Goal: Obtain resource: Download file/media

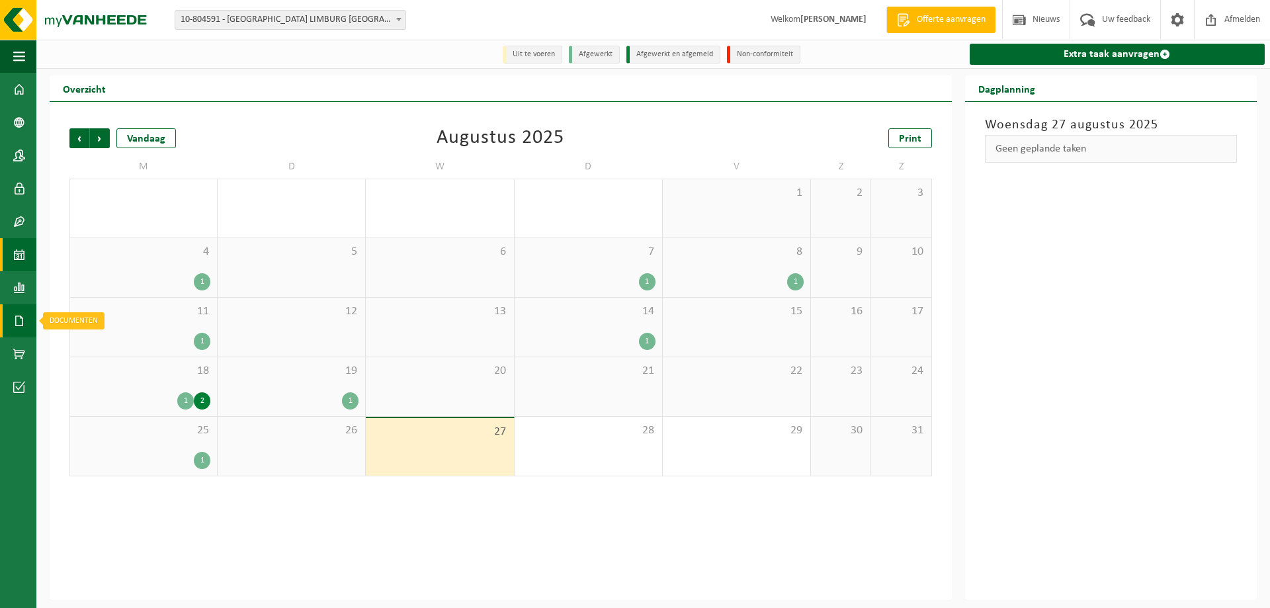
click at [21, 329] on span at bounding box center [19, 320] width 12 height 33
click at [115, 321] on link "Facturen" at bounding box center [91, 320] width 103 height 25
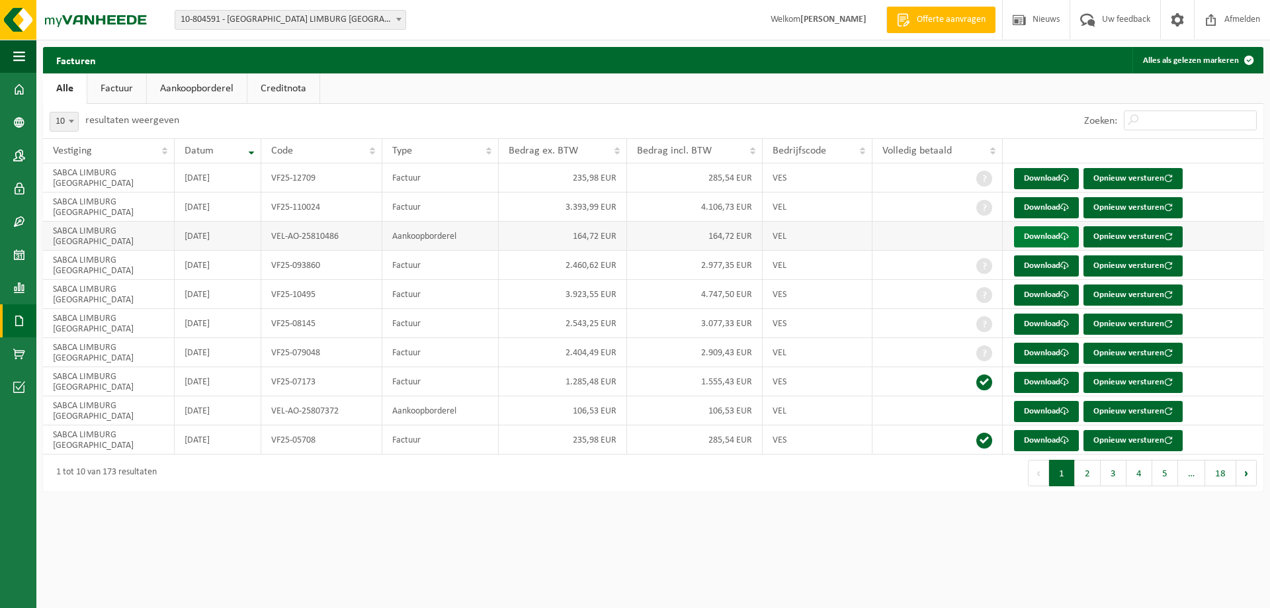
click at [1054, 241] on link "Download" at bounding box center [1046, 236] width 65 height 21
click at [791, 101] on ul "Alle Factuur Aankoopborderel Creditnota" at bounding box center [653, 88] width 1220 height 30
click at [1047, 204] on link "Download" at bounding box center [1046, 207] width 65 height 21
click at [1017, 179] on link "Download" at bounding box center [1046, 178] width 65 height 21
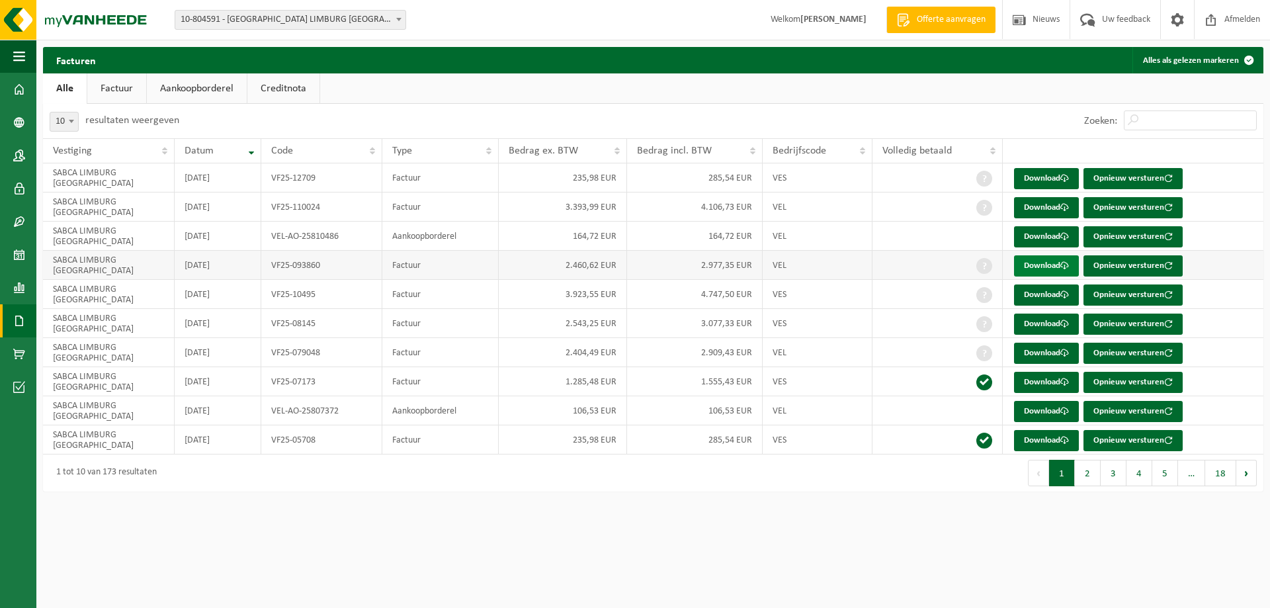
click at [1034, 269] on link "Download" at bounding box center [1046, 265] width 65 height 21
click at [1041, 292] on link "Download" at bounding box center [1046, 294] width 65 height 21
click at [780, 86] on ul "Alle Factuur Aankoopborderel Creditnota" at bounding box center [653, 88] width 1220 height 30
click at [124, 85] on link "Factuur" at bounding box center [116, 88] width 59 height 30
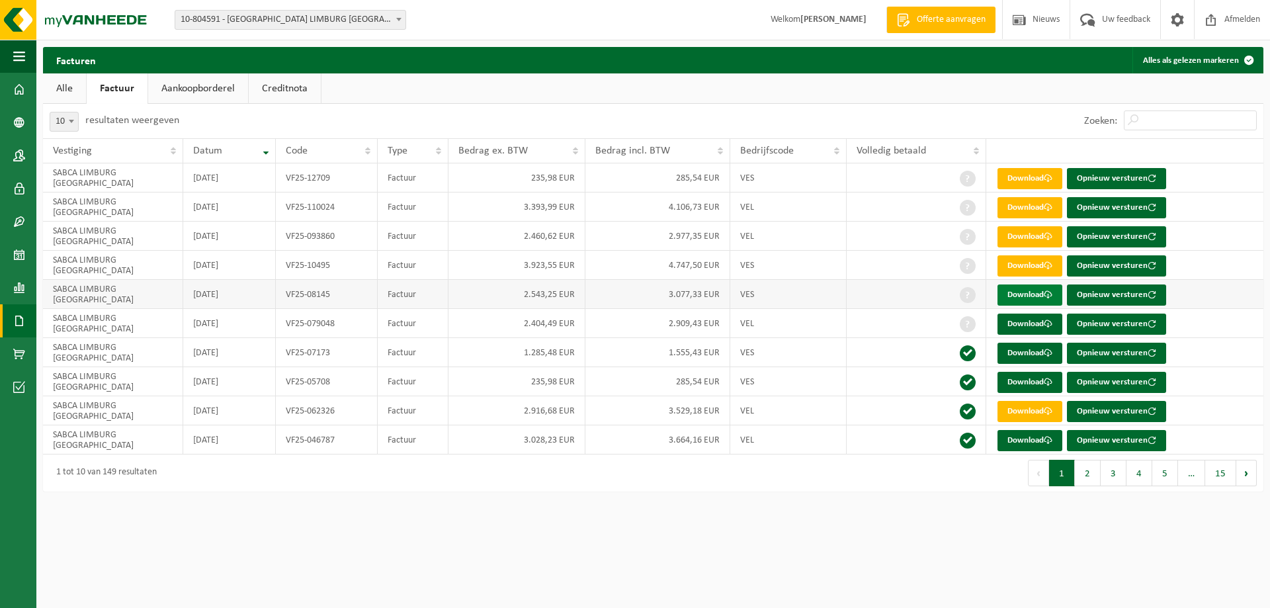
click at [1048, 295] on span at bounding box center [1048, 294] width 9 height 9
click at [1017, 321] on link "Download" at bounding box center [1029, 324] width 65 height 21
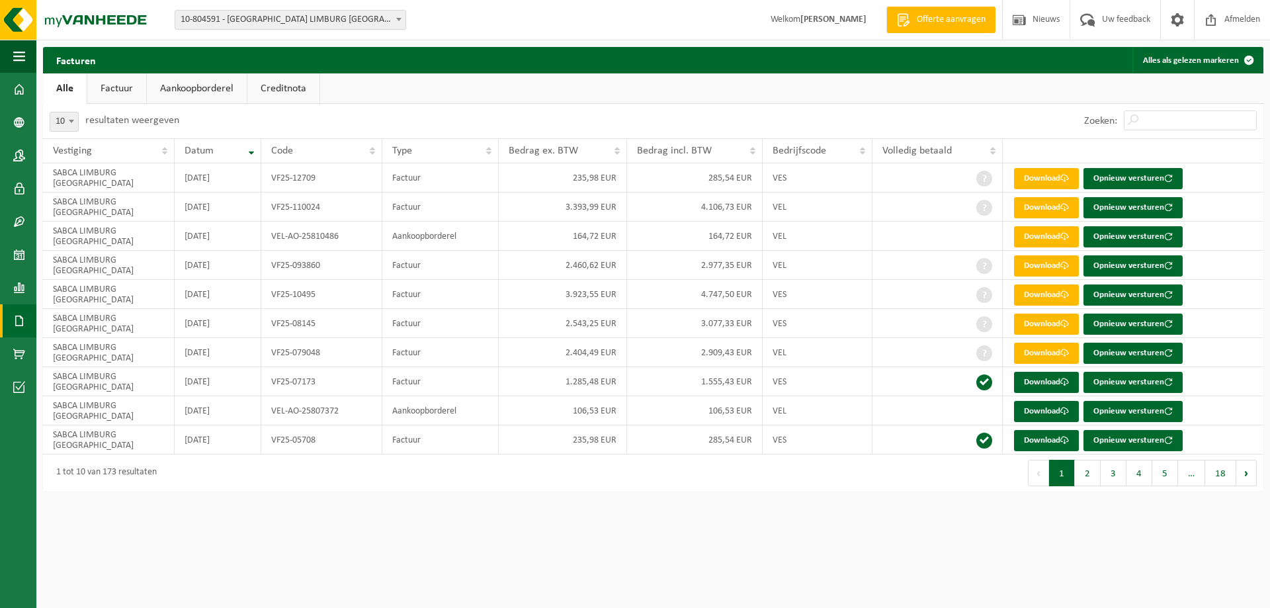
click at [218, 26] on span "10-804591 - [GEOGRAPHIC_DATA] LIMBURG [GEOGRAPHIC_DATA] - LUMMEN" at bounding box center [290, 20] width 230 height 19
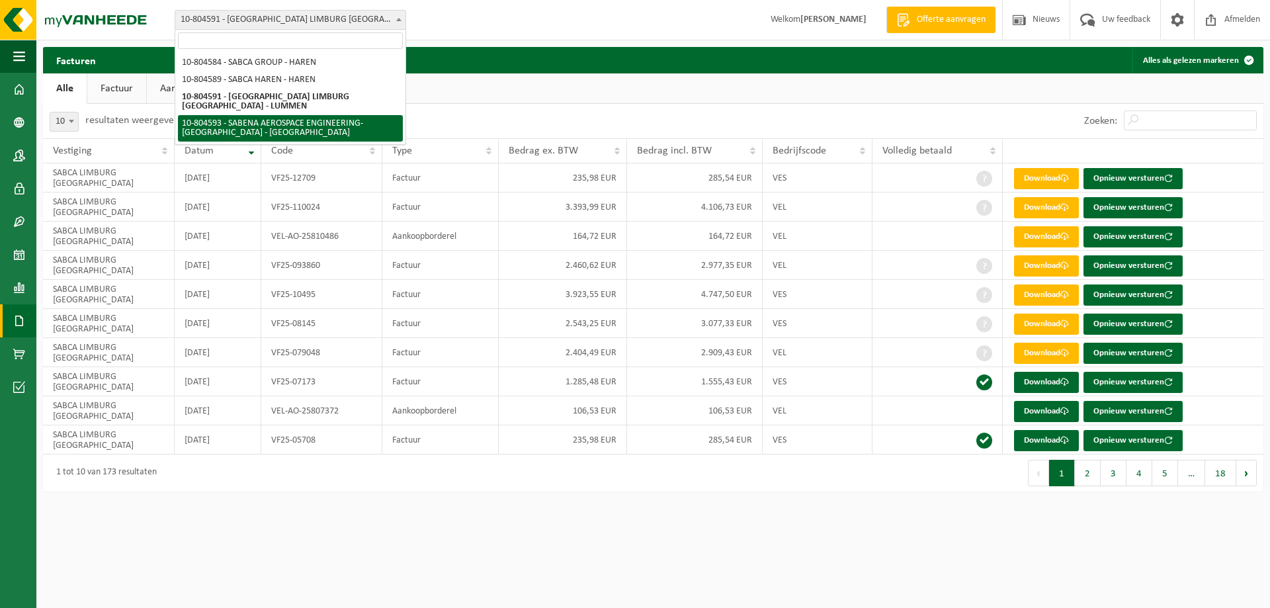
select select "34498"
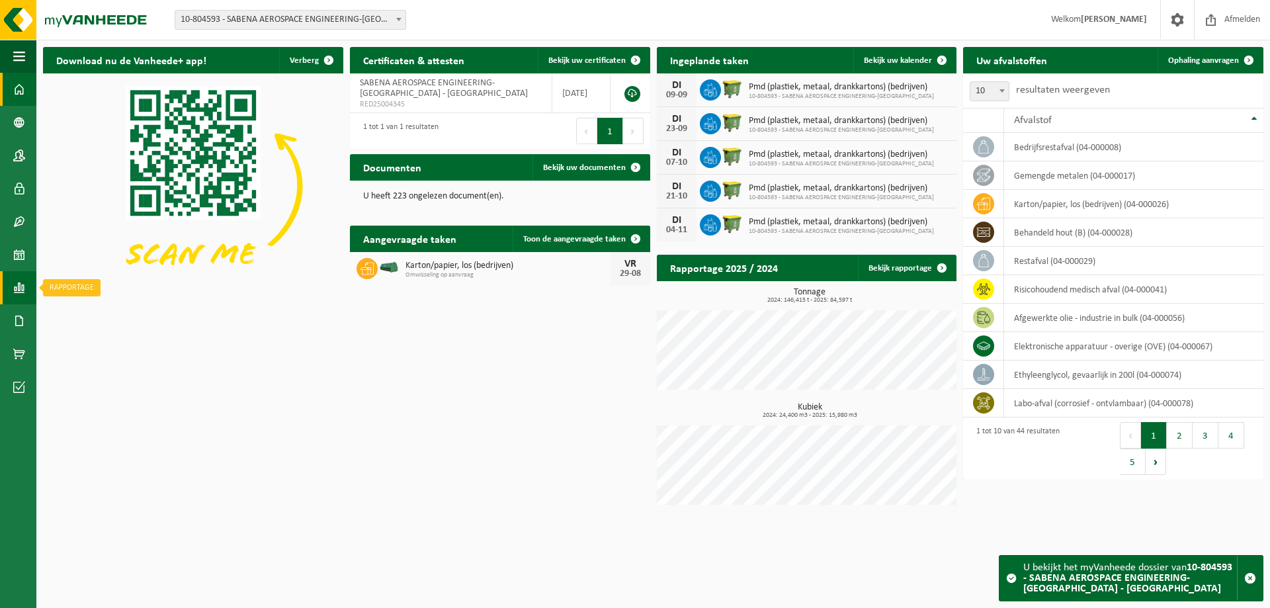
click at [21, 278] on span at bounding box center [19, 287] width 12 height 33
click at [110, 310] on span "In lijstvorm" at bounding box center [100, 316] width 46 height 25
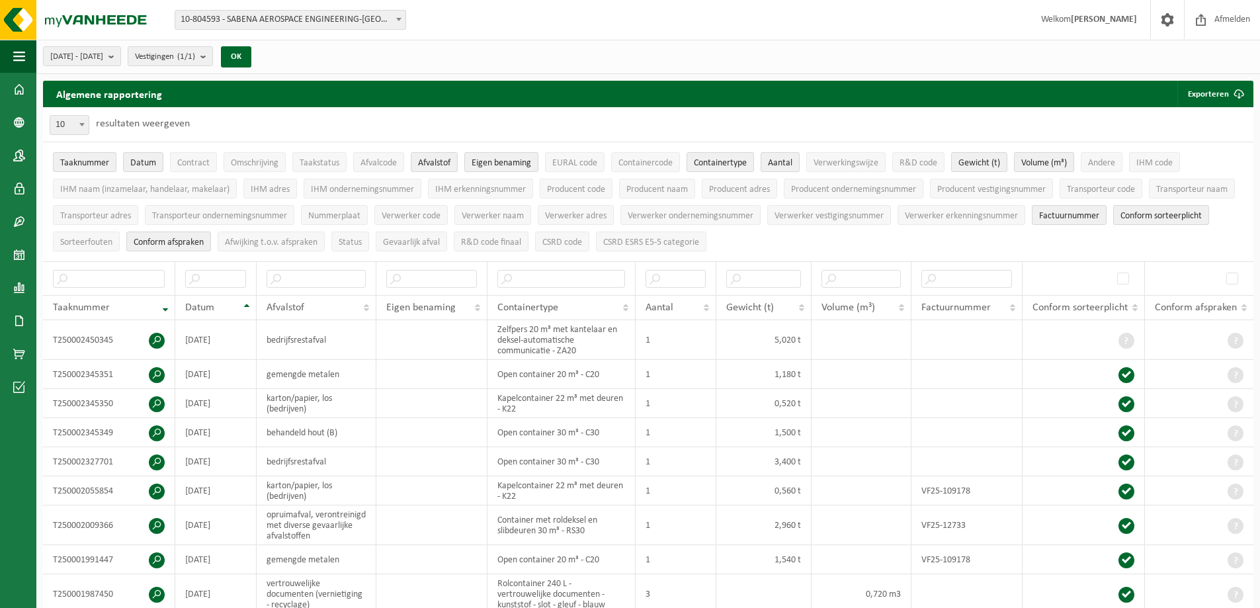
click at [103, 58] on span "2025-03-01 - 2025-08-27" at bounding box center [76, 57] width 53 height 20
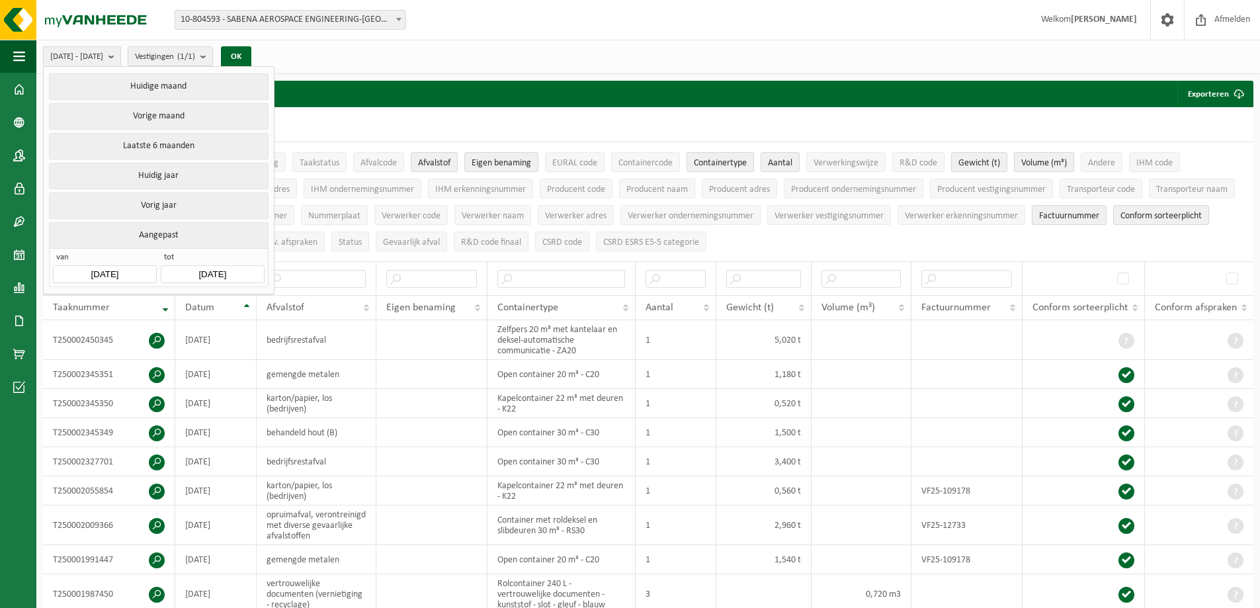
click at [118, 278] on input "2025-03-01" at bounding box center [104, 274] width 103 height 18
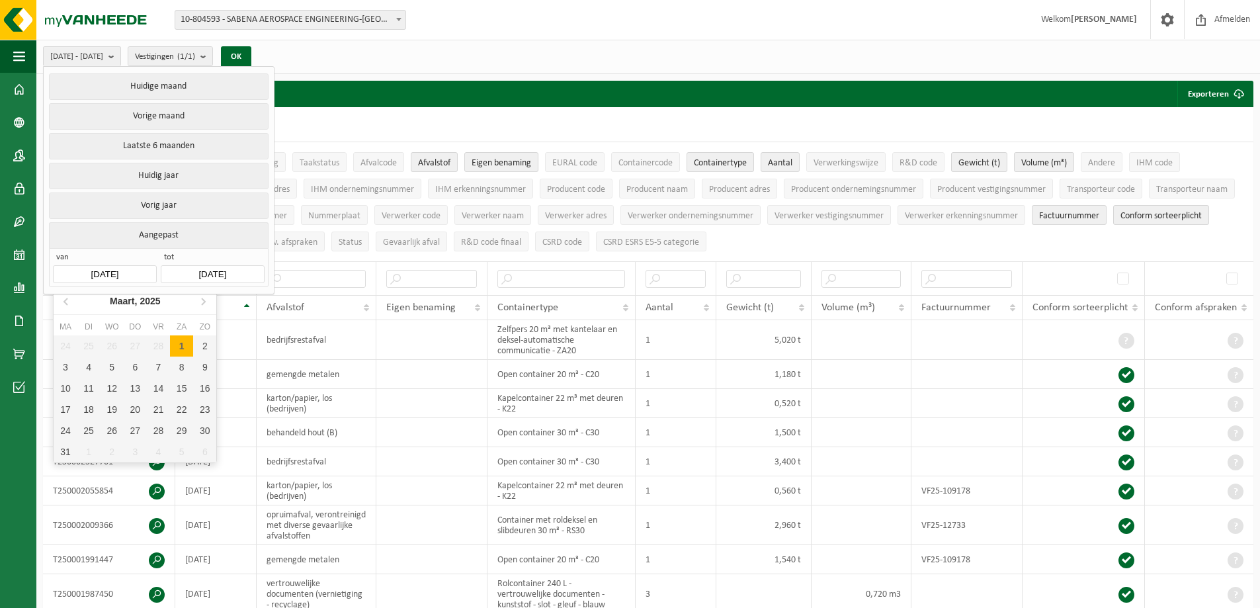
click at [118, 272] on input "2025-03-01" at bounding box center [104, 274] width 103 height 18
click at [207, 302] on icon at bounding box center [202, 300] width 21 height 21
click at [207, 301] on icon at bounding box center [202, 300] width 21 height 21
click at [156, 364] on div "6" at bounding box center [158, 366] width 23 height 21
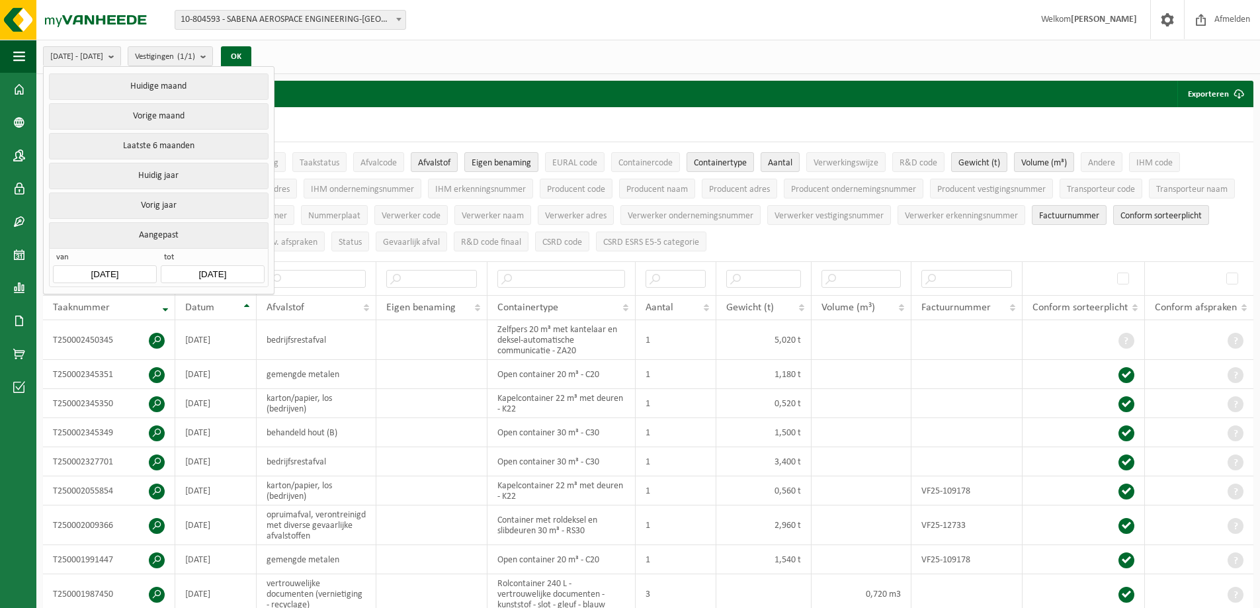
click at [136, 274] on input "2025-06-06" at bounding box center [104, 274] width 103 height 18
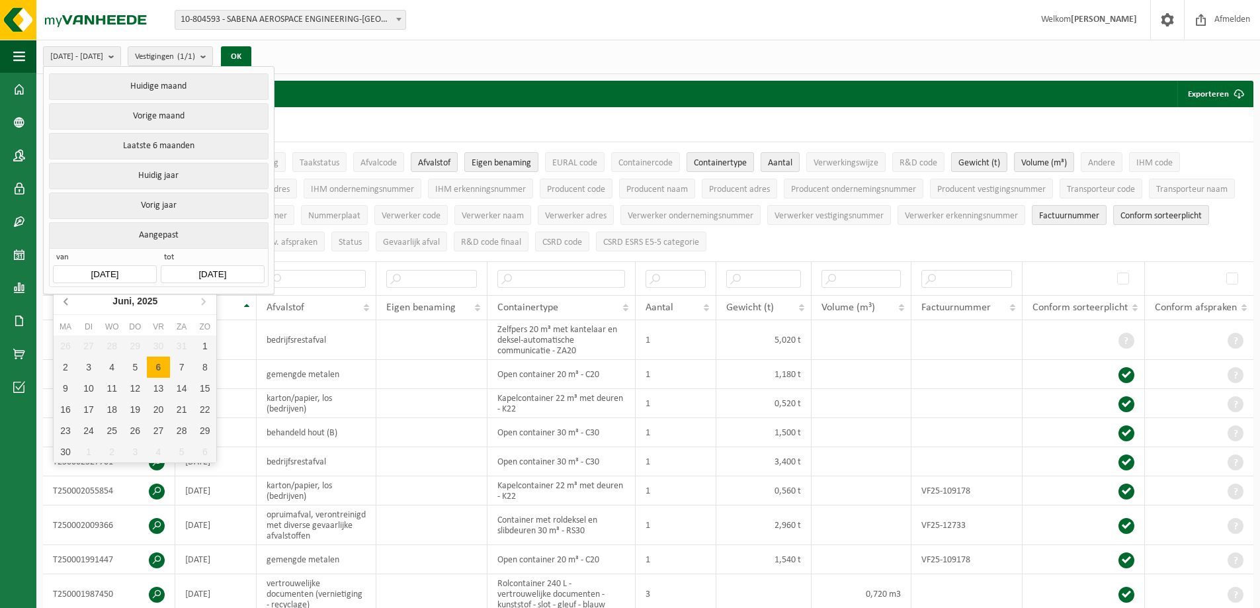
click at [64, 300] on icon at bounding box center [66, 300] width 21 height 21
click at [91, 368] on div "6" at bounding box center [88, 366] width 23 height 21
type input "2025-05-06"
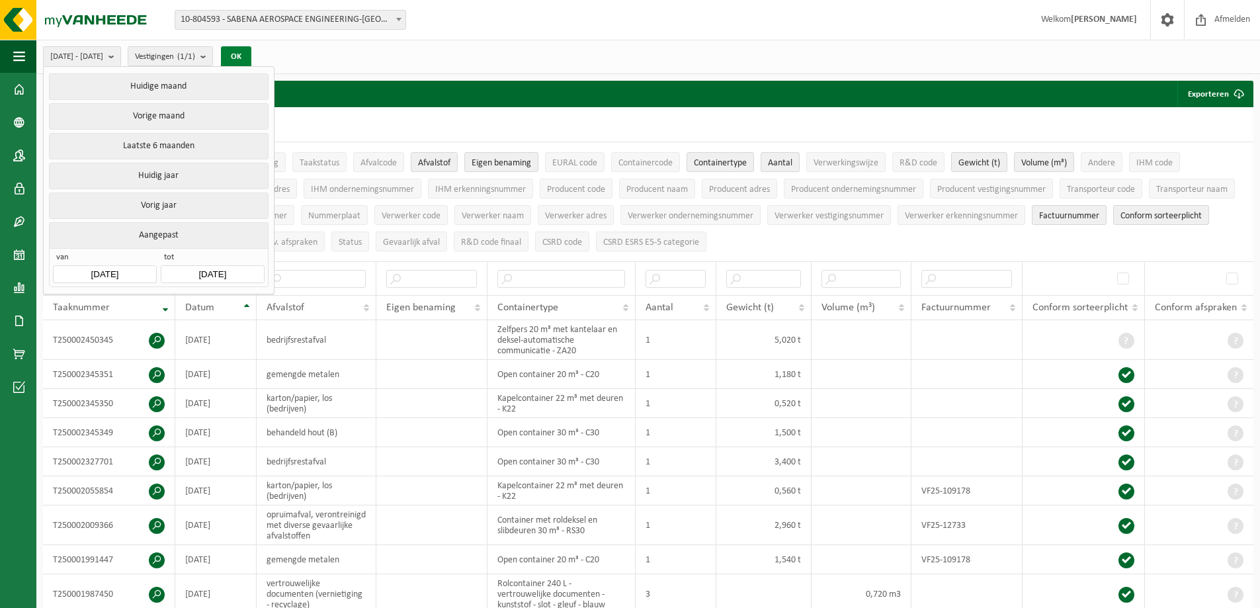
click at [251, 63] on button "OK" at bounding box center [236, 56] width 30 height 21
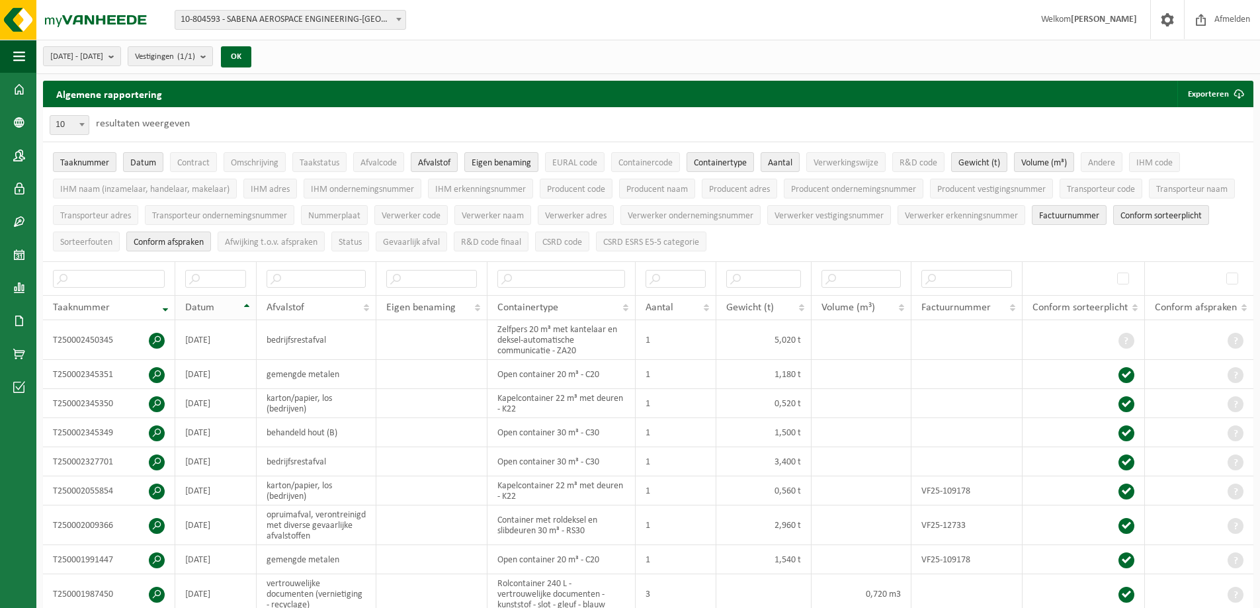
click at [242, 308] on th "Datum" at bounding box center [215, 307] width 81 height 25
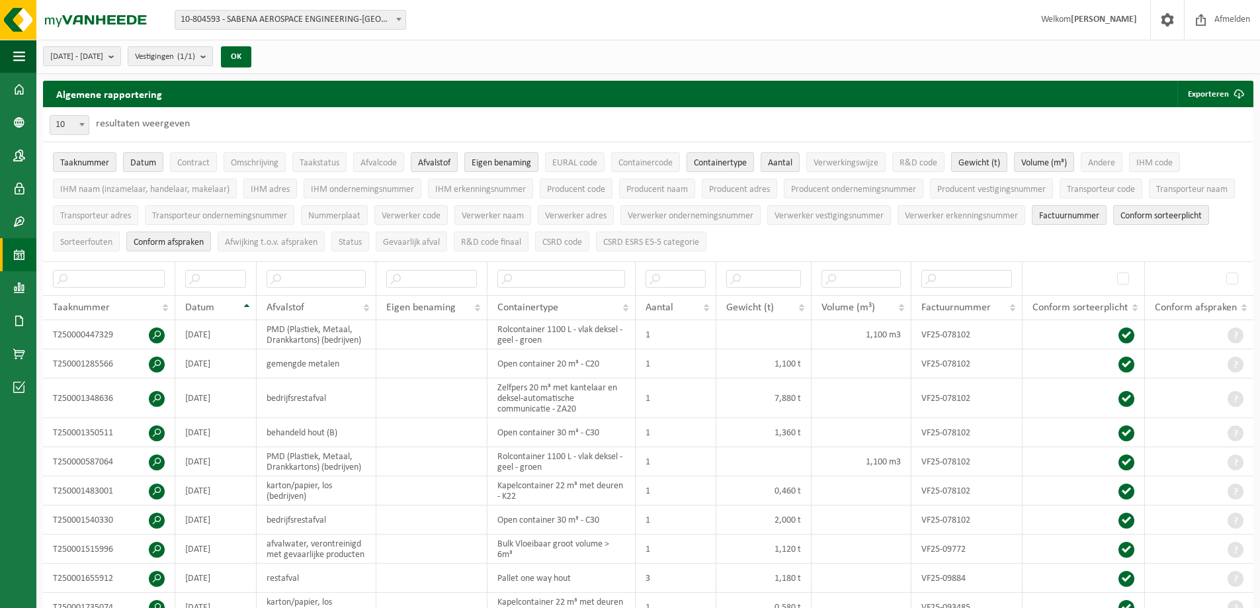
click at [29, 261] on link "Kalender" at bounding box center [18, 254] width 36 height 33
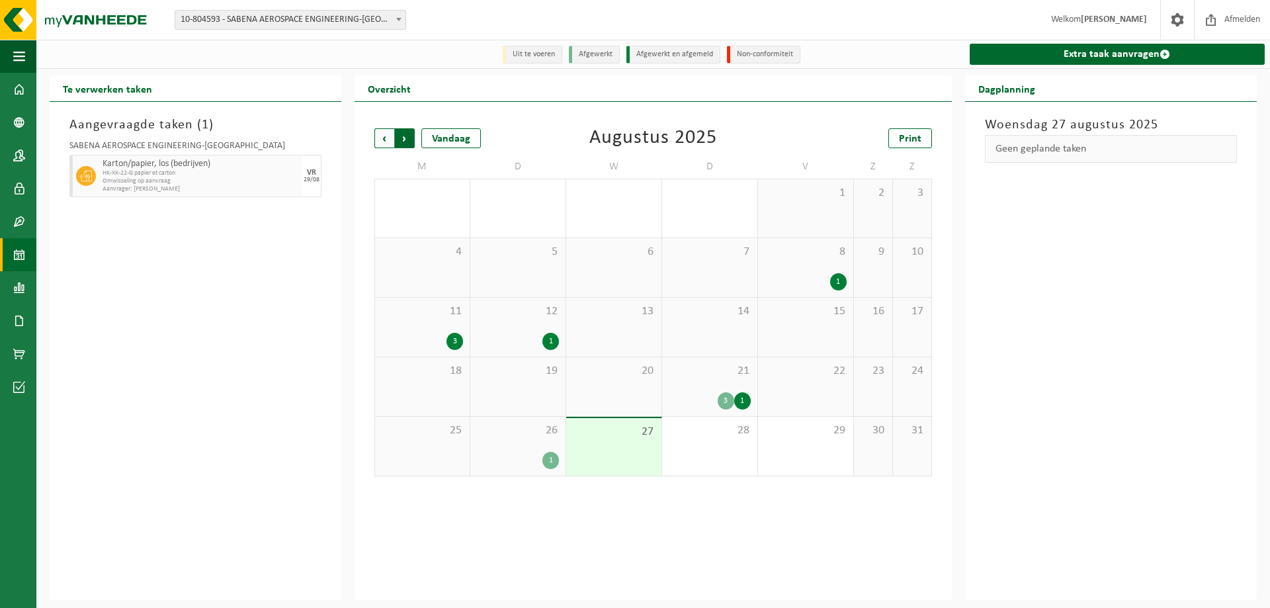
click at [382, 138] on span "Vorige" at bounding box center [384, 138] width 20 height 20
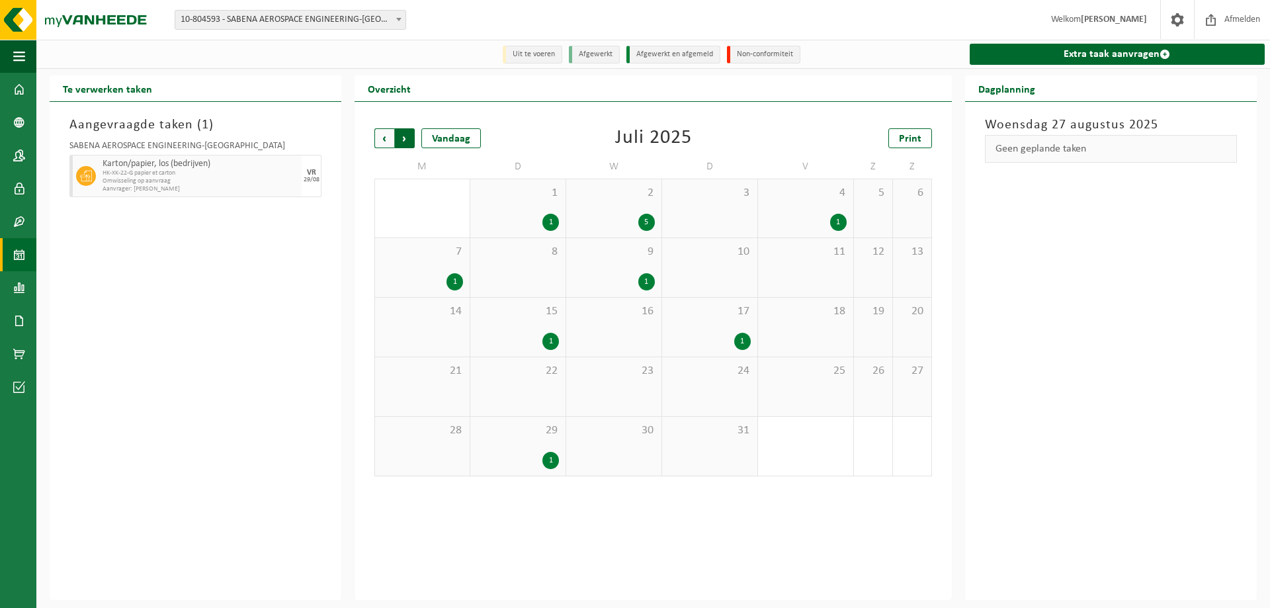
click at [383, 138] on span "Vorige" at bounding box center [384, 138] width 20 height 20
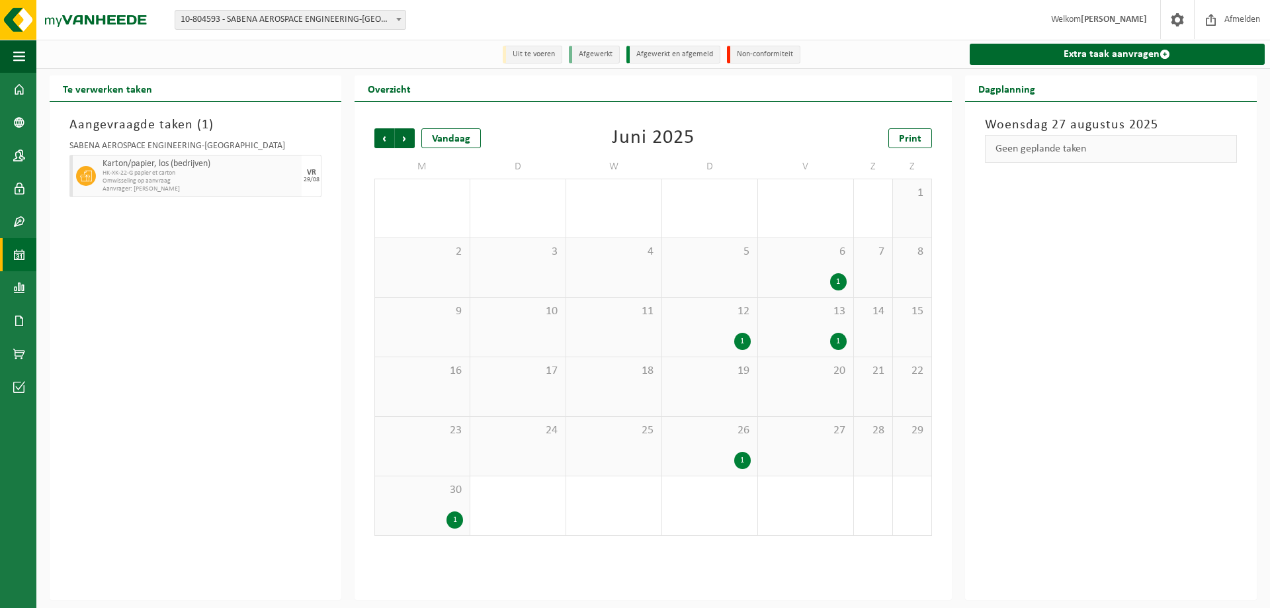
click at [383, 138] on span "Vorige" at bounding box center [384, 138] width 20 height 20
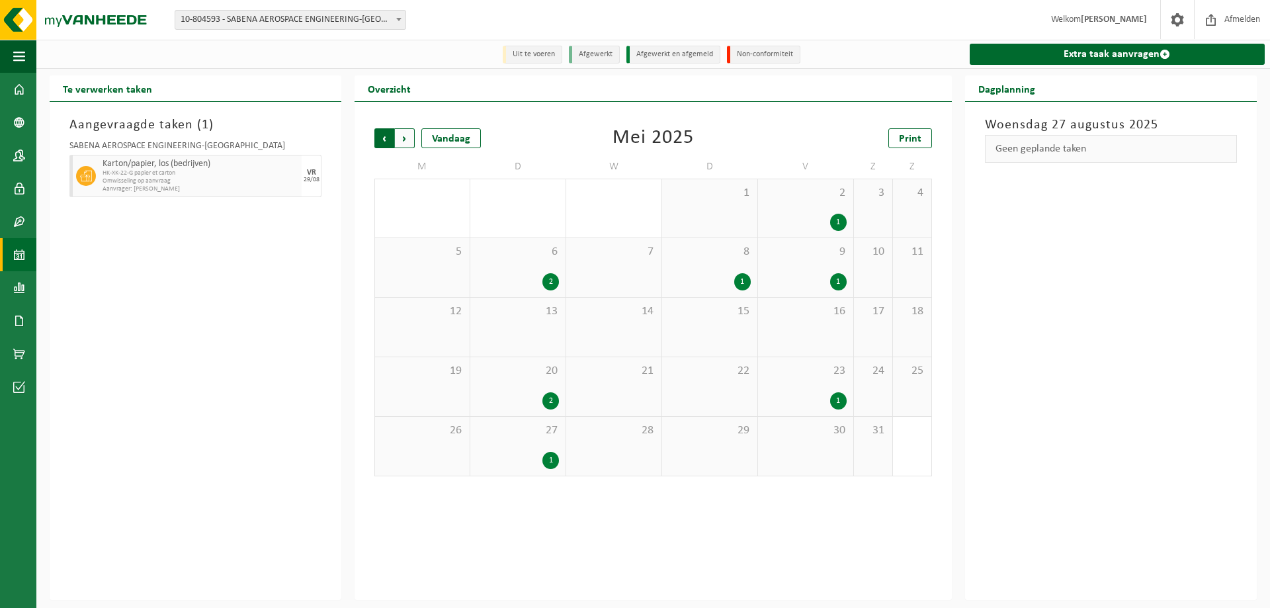
click at [410, 134] on span "Volgende" at bounding box center [405, 138] width 20 height 20
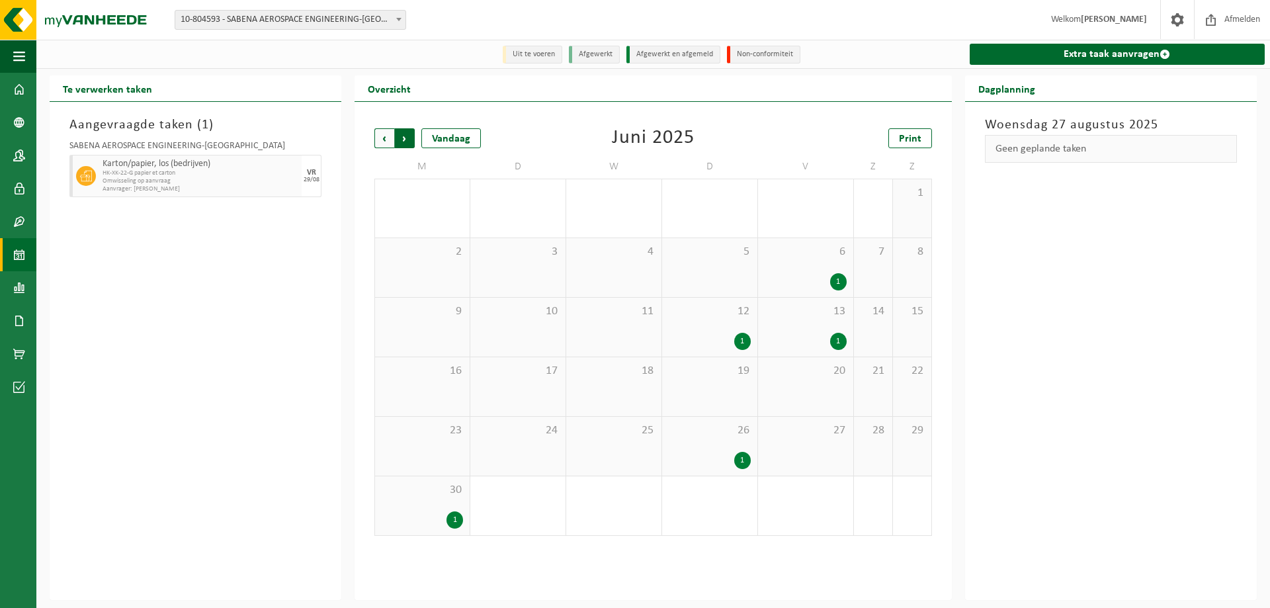
click at [388, 141] on span "Vorige" at bounding box center [384, 138] width 20 height 20
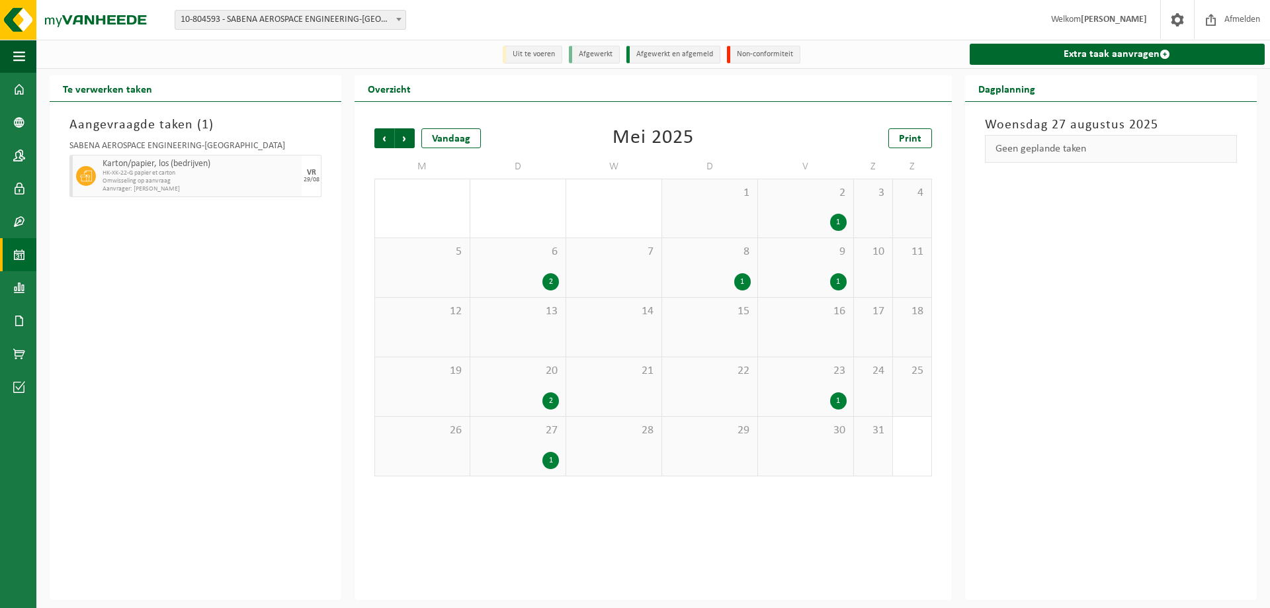
click at [388, 141] on span "Vorige" at bounding box center [384, 138] width 20 height 20
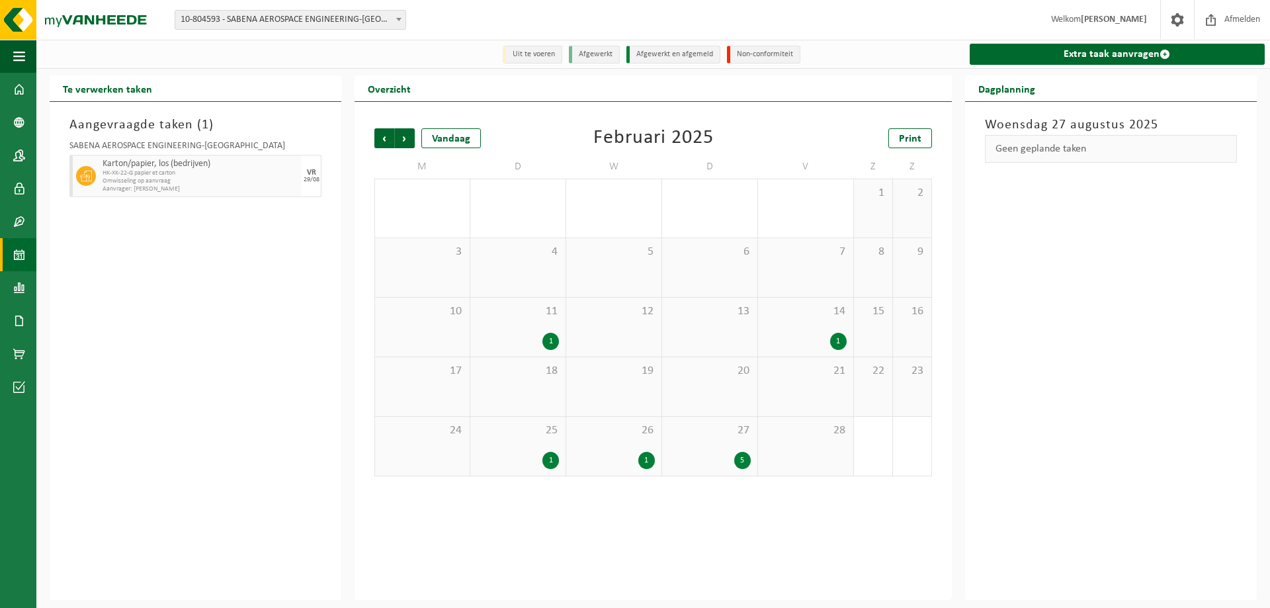
click at [388, 141] on span "Vorige" at bounding box center [384, 138] width 20 height 20
click at [409, 139] on span "Volgende" at bounding box center [405, 138] width 20 height 20
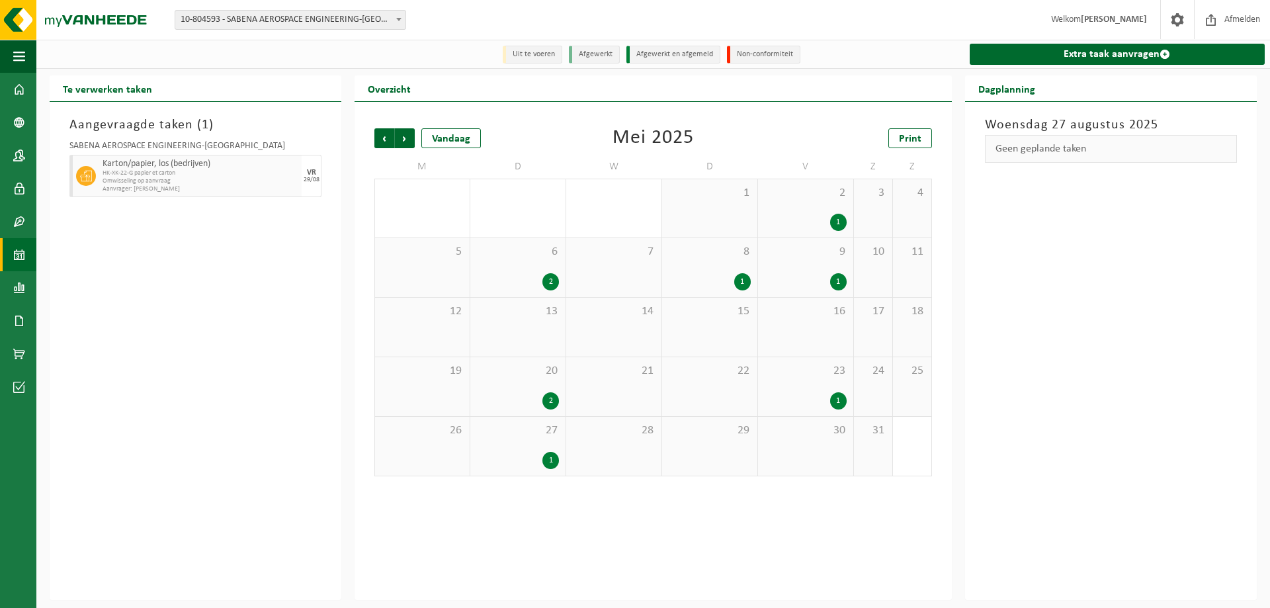
click at [409, 139] on span "Volgende" at bounding box center [405, 138] width 20 height 20
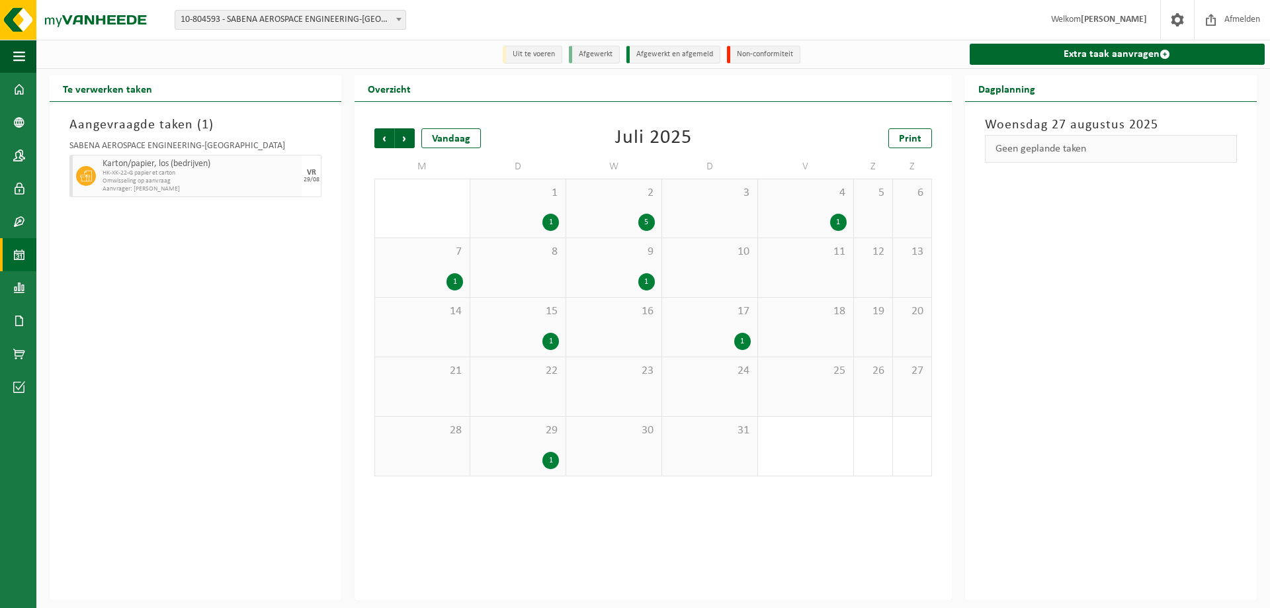
click at [409, 139] on span "Volgende" at bounding box center [405, 138] width 20 height 20
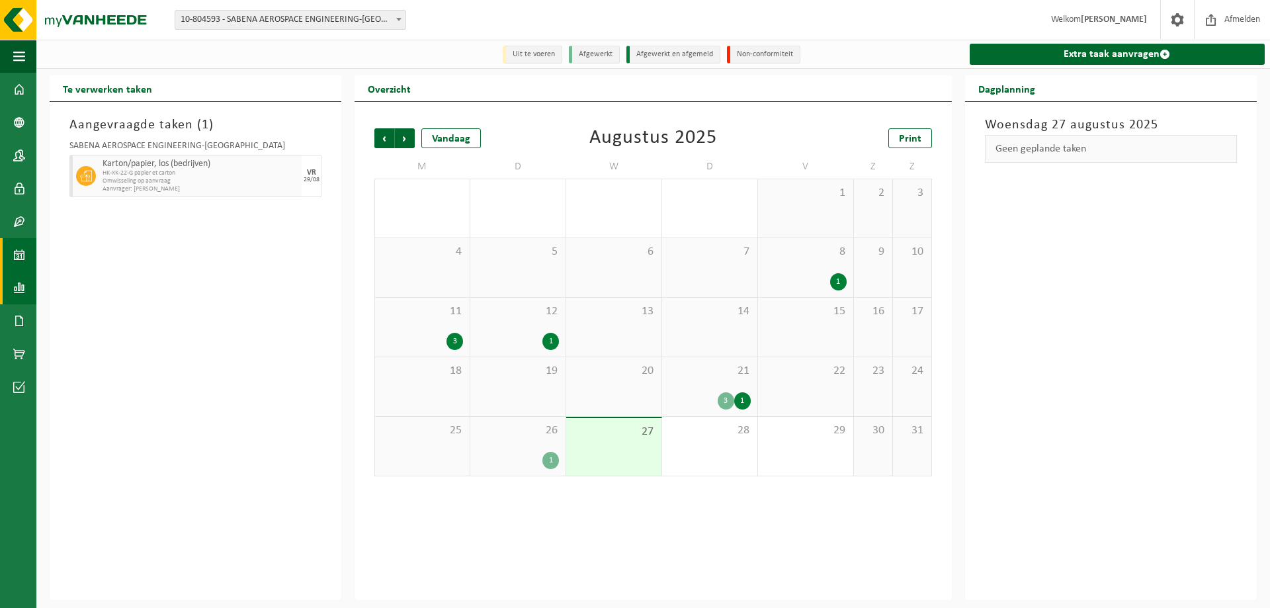
click at [32, 294] on link "Rapportage" at bounding box center [18, 287] width 36 height 33
click at [101, 314] on span "In lijstvorm" at bounding box center [100, 316] width 46 height 25
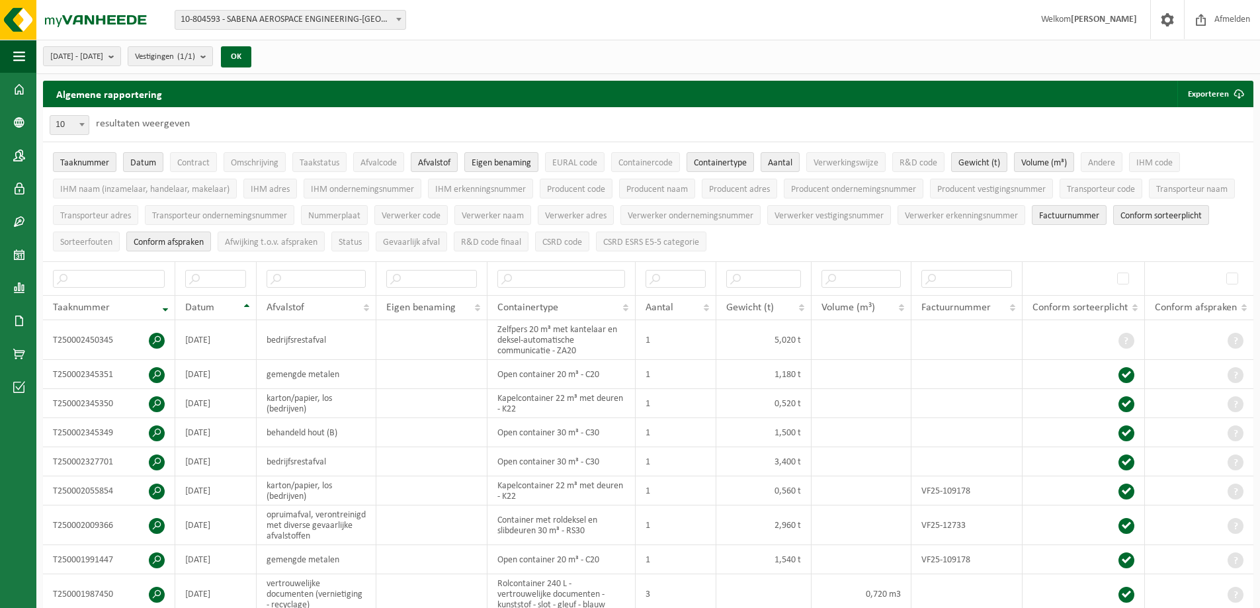
click at [113, 67] on div "[DATE] - [DATE] Huidige maand Vorige maand Laatste 6 maanden Huidig jaar Vorig …" at bounding box center [151, 56] width 230 height 28
click at [103, 59] on span "[DATE] - [DATE]" at bounding box center [76, 57] width 53 height 20
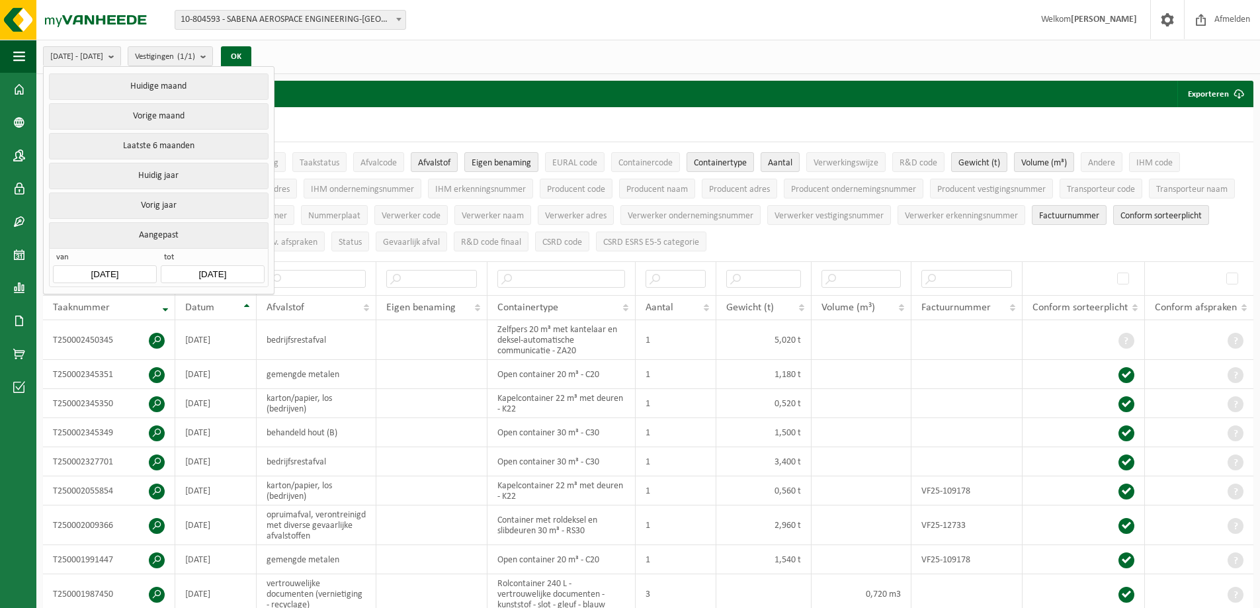
click at [109, 266] on input "2025-05-06" at bounding box center [104, 274] width 103 height 18
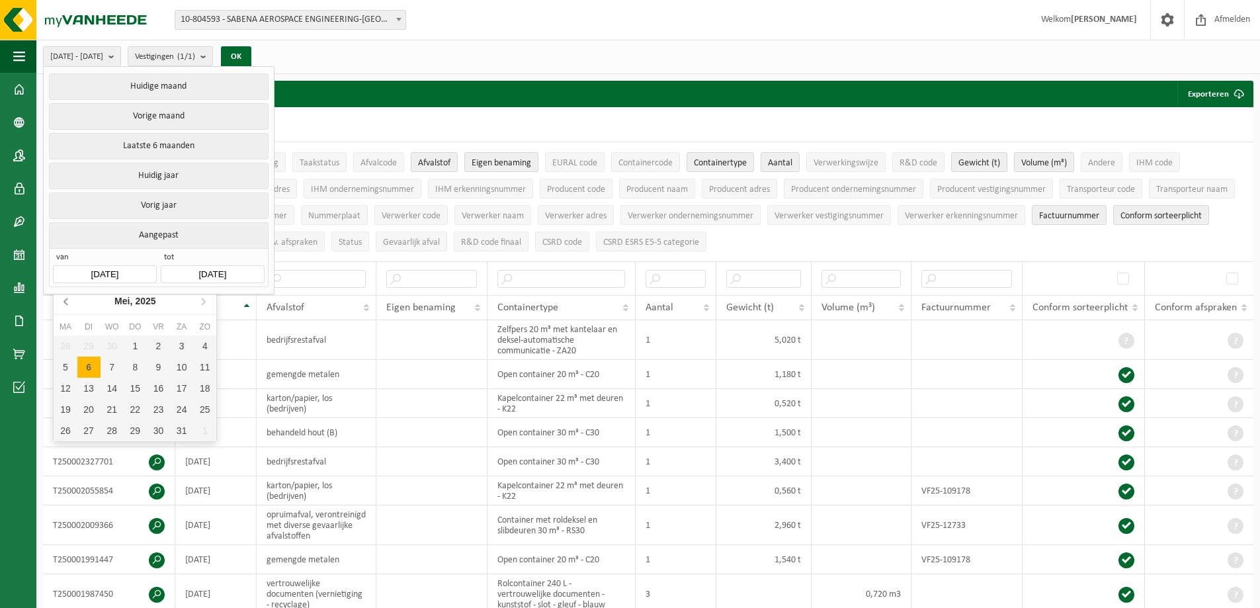
click at [73, 298] on icon at bounding box center [66, 300] width 21 height 21
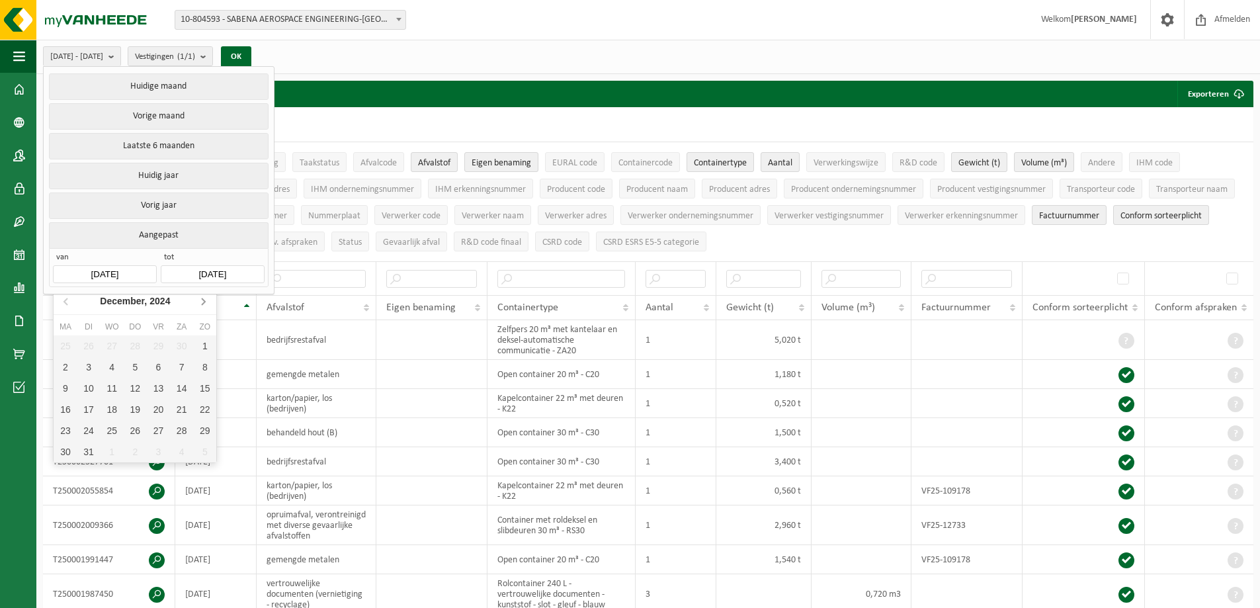
click at [204, 293] on icon at bounding box center [202, 300] width 21 height 21
click at [120, 346] on div "1" at bounding box center [112, 345] width 23 height 21
type input "2025-01-01"
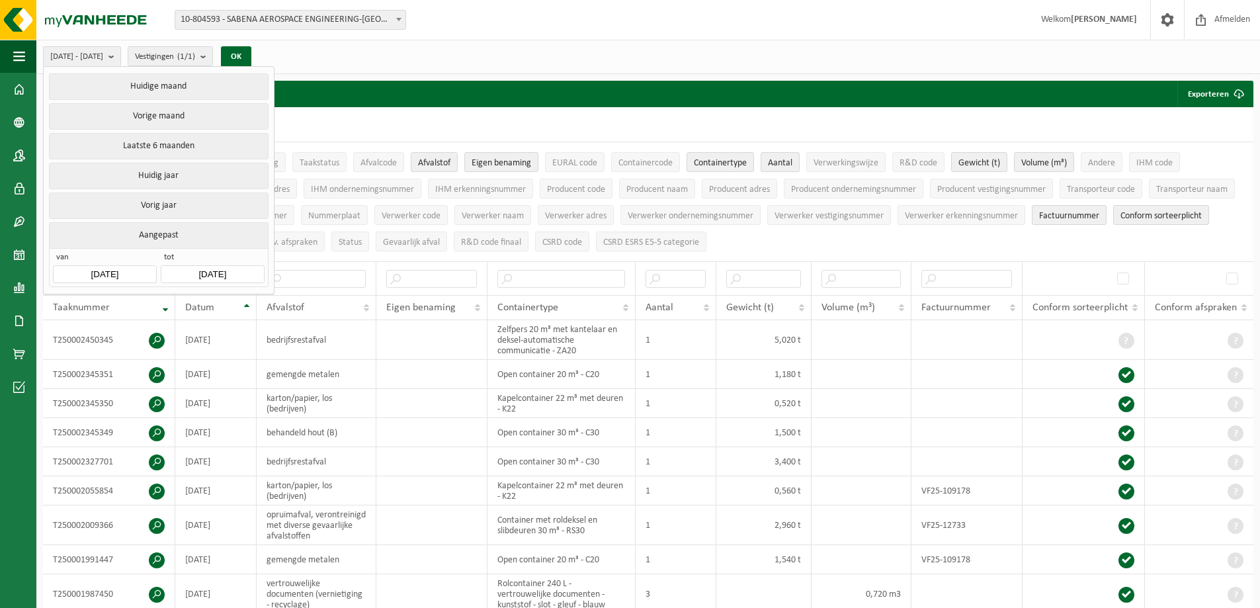
click at [224, 269] on input "2025-08-27" at bounding box center [212, 274] width 103 height 18
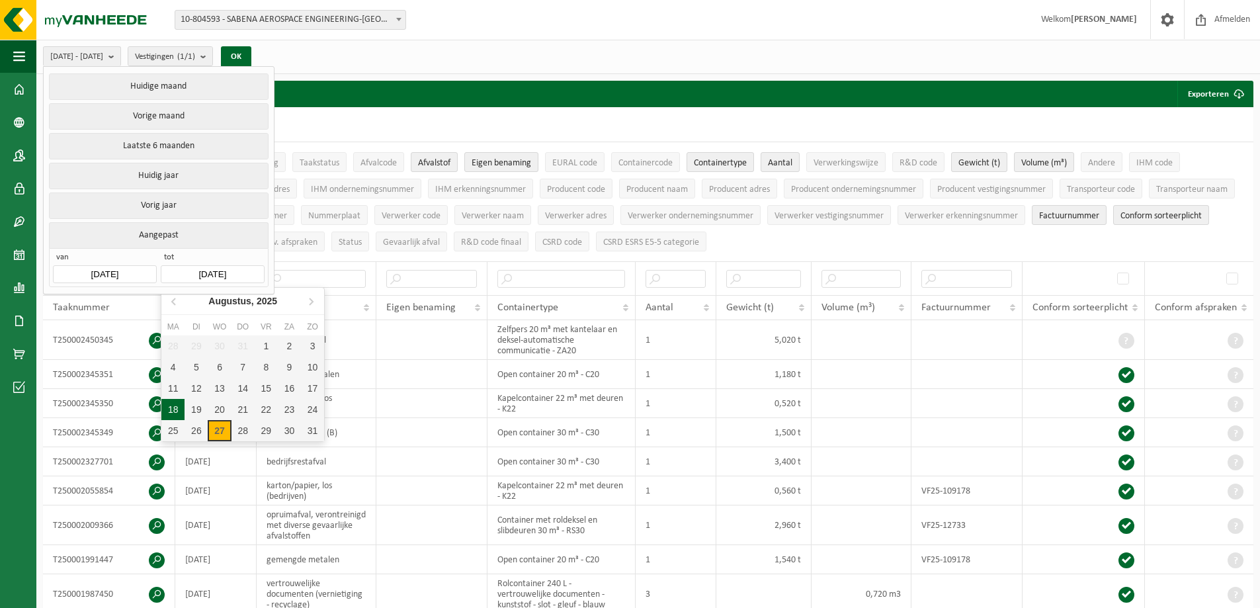
click at [177, 416] on div "18" at bounding box center [172, 409] width 23 height 21
type input "2025-08-18"
type input "2025-01-01"
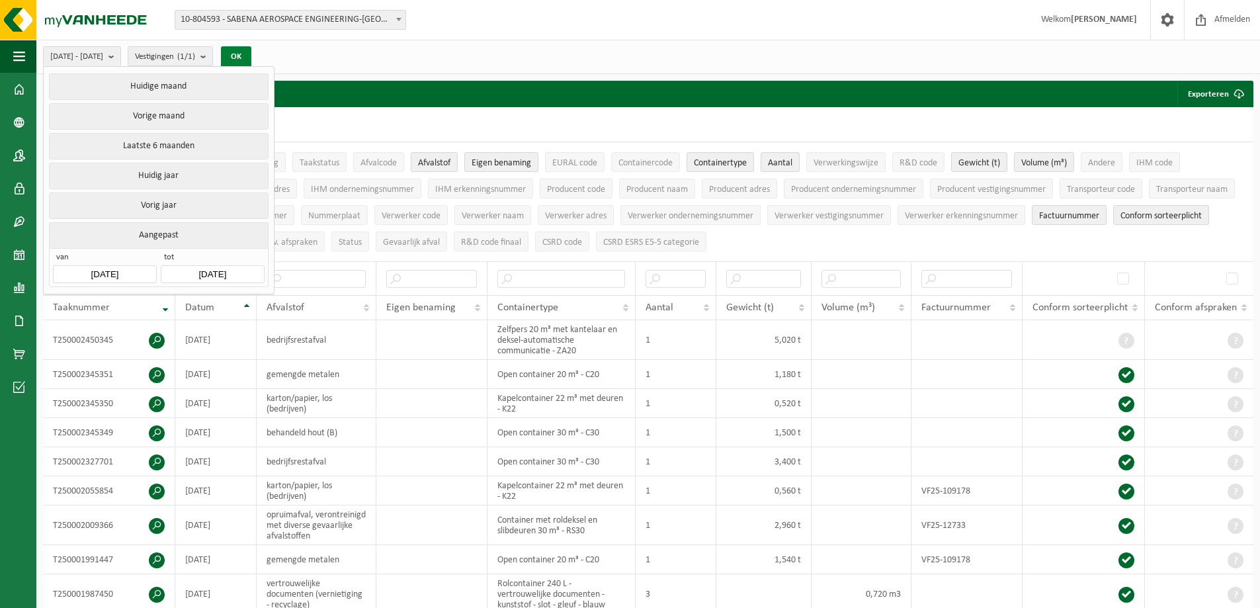
click at [251, 59] on button "OK" at bounding box center [236, 56] width 30 height 21
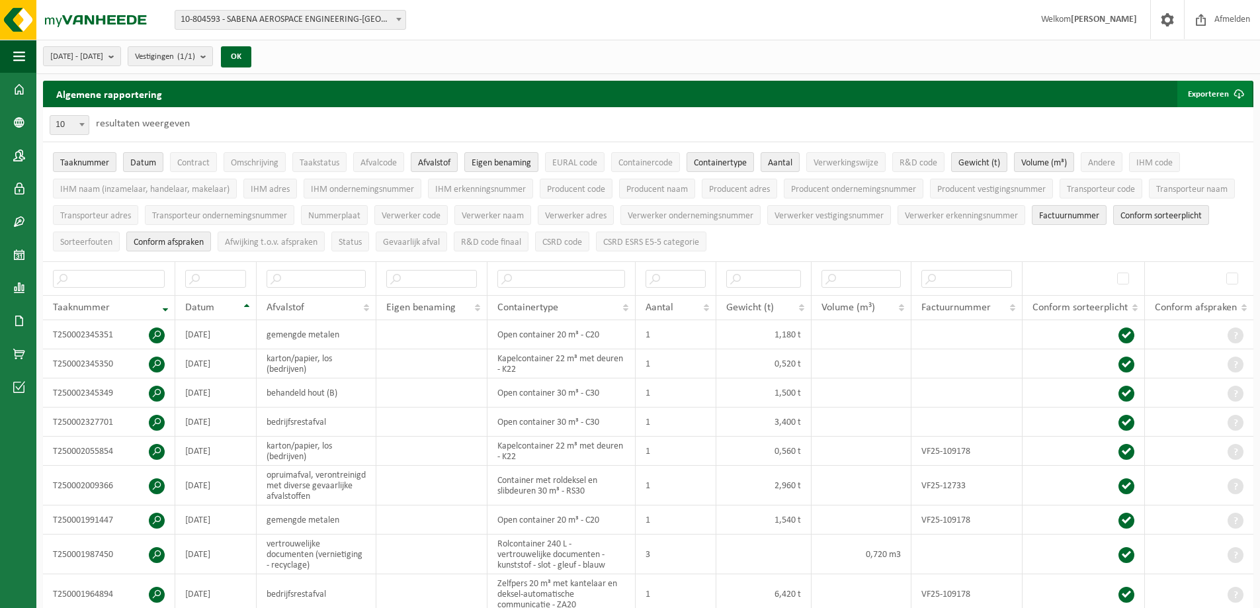
click at [1206, 88] on button "Exporteren" at bounding box center [1214, 94] width 75 height 26
click at [1186, 141] on link "Alle beschikbare kolommen" at bounding box center [1192, 147] width 120 height 26
click at [558, 46] on div "2025-01-01 - 2025-08-18 Huidige maand Vorige maand Laatste 6 maanden Huidig jaa…" at bounding box center [648, 57] width 1224 height 34
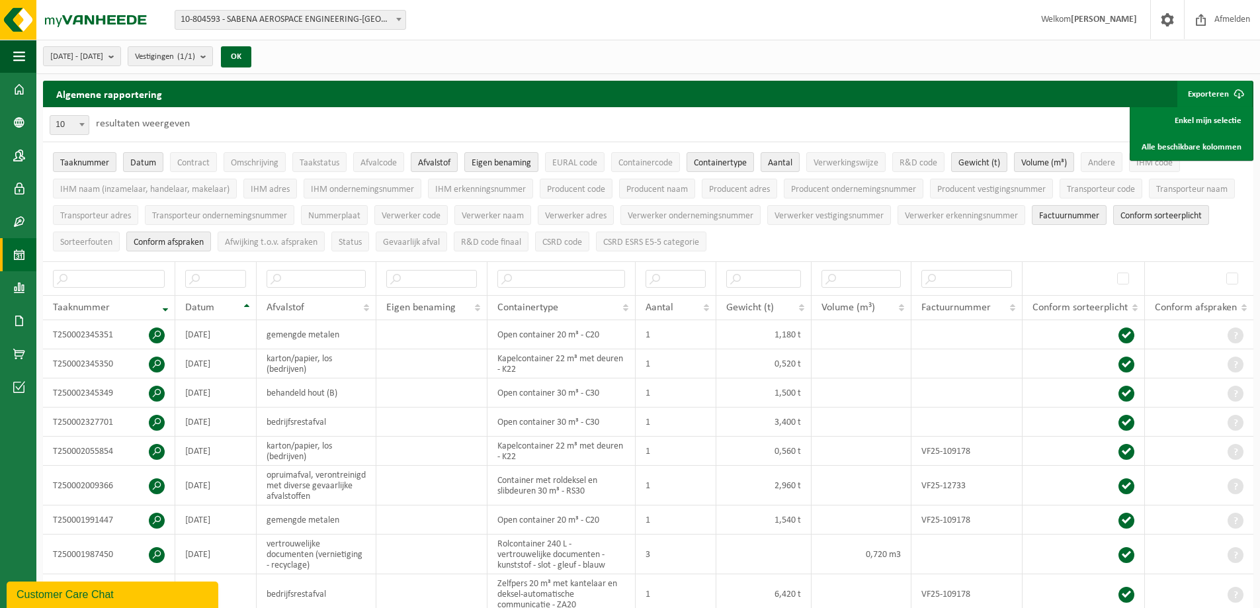
click at [27, 262] on link "Kalender" at bounding box center [18, 254] width 36 height 33
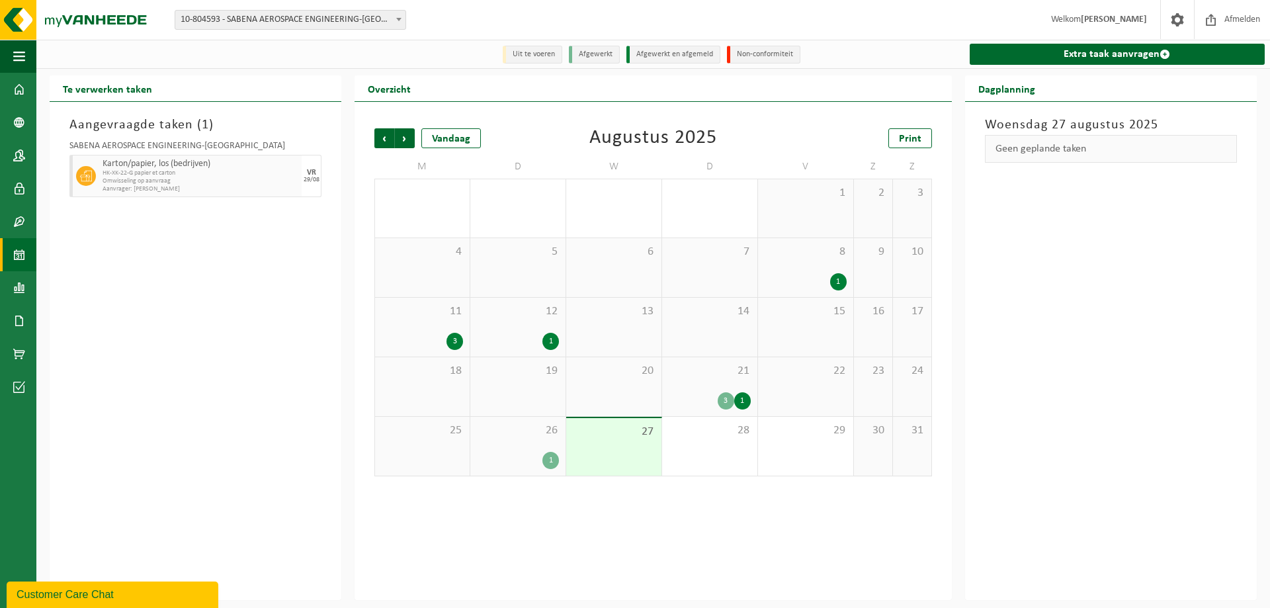
click at [692, 388] on div "21 3 1" at bounding box center [709, 386] width 95 height 59
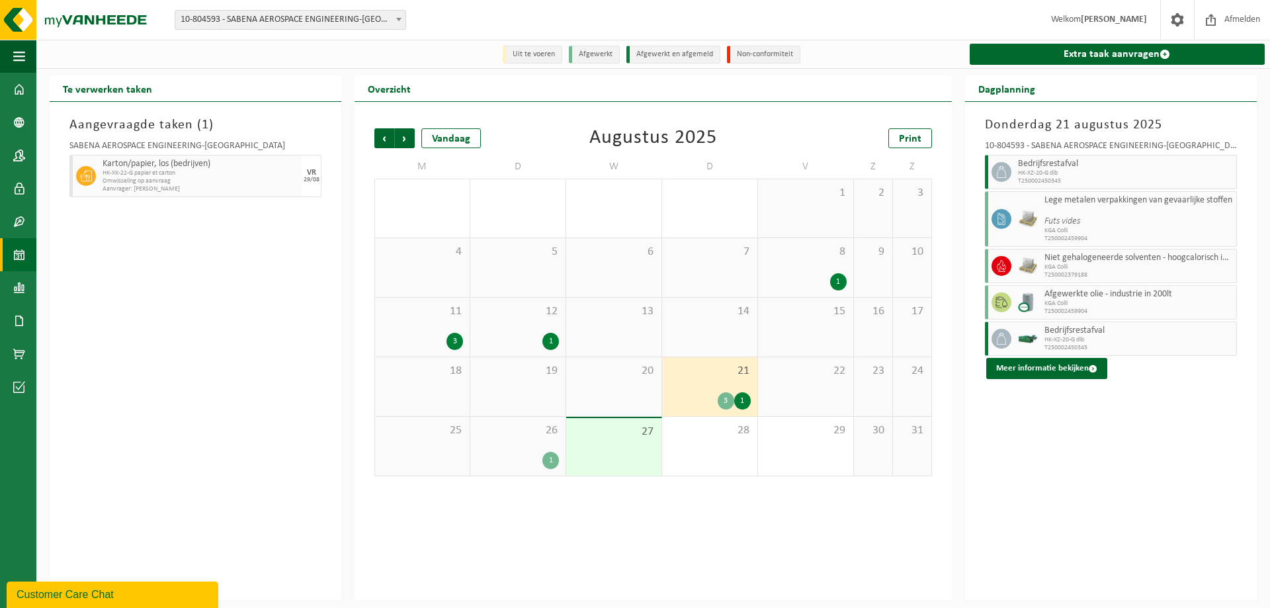
click at [312, 19] on span "10-804593 - SABENA AEROSPACE ENGINEERING-[GEOGRAPHIC_DATA] - [GEOGRAPHIC_DATA]" at bounding box center [290, 20] width 230 height 19
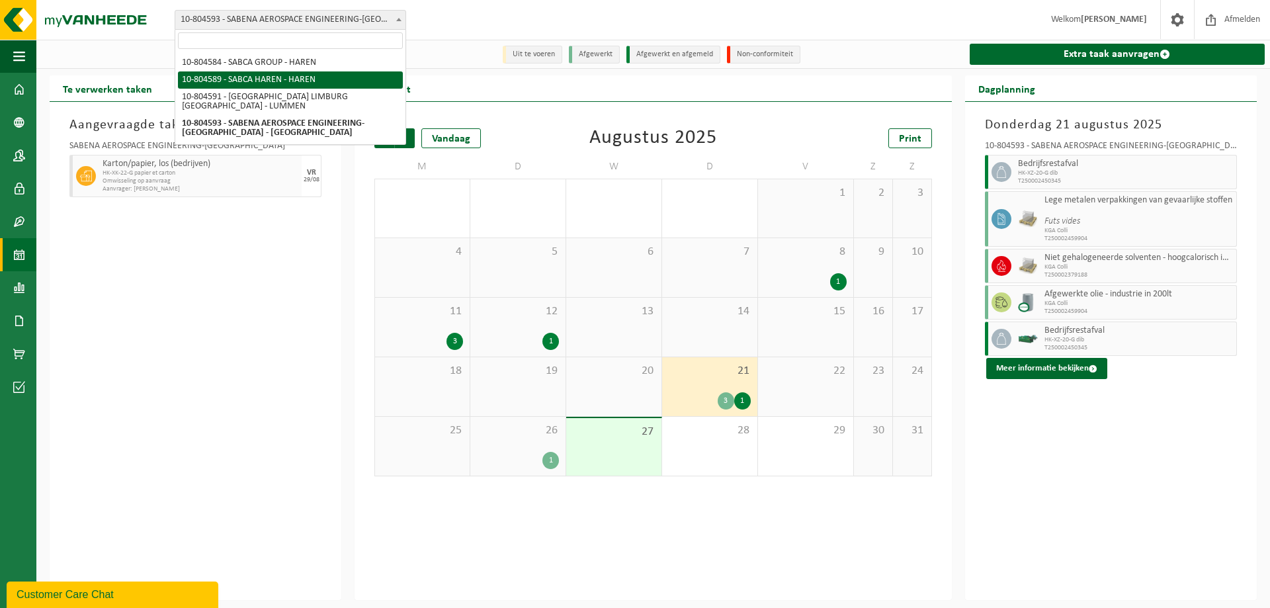
select select "34496"
